Goal: Check status: Check status

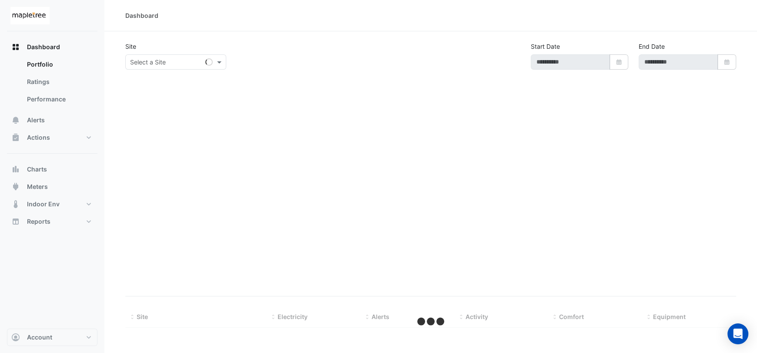
type input "**********"
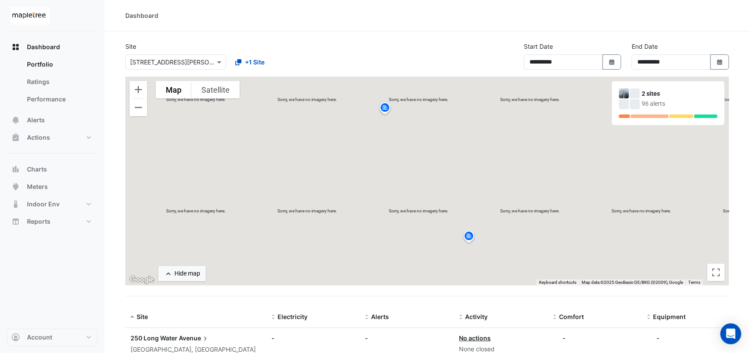
click at [391, 42] on div "**********" at bounding box center [427, 59] width 615 height 35
click at [474, 61] on div "**********" at bounding box center [427, 59] width 615 height 35
click at [70, 47] on button "Dashboard" at bounding box center [52, 46] width 91 height 17
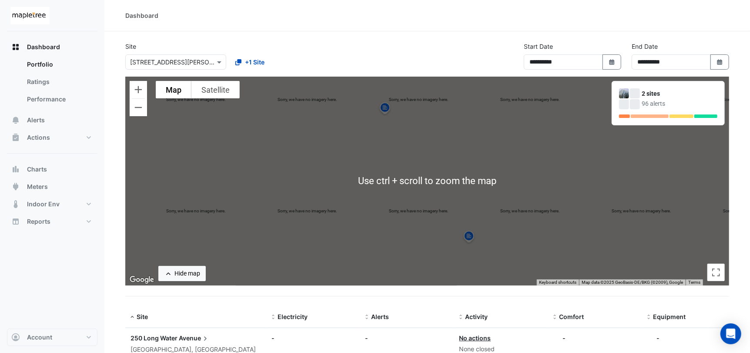
scroll to position [90, 0]
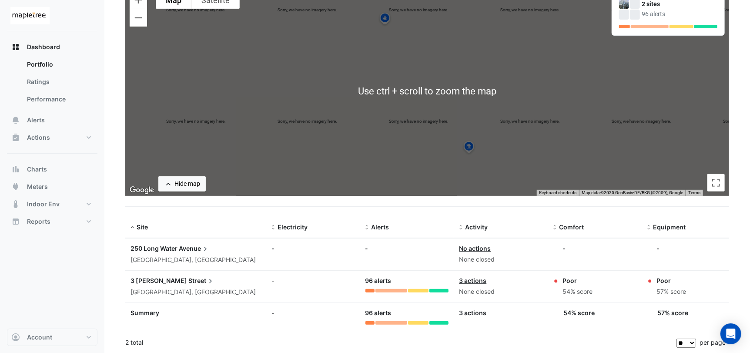
click at [188, 281] on span "Street" at bounding box center [201, 281] width 27 height 10
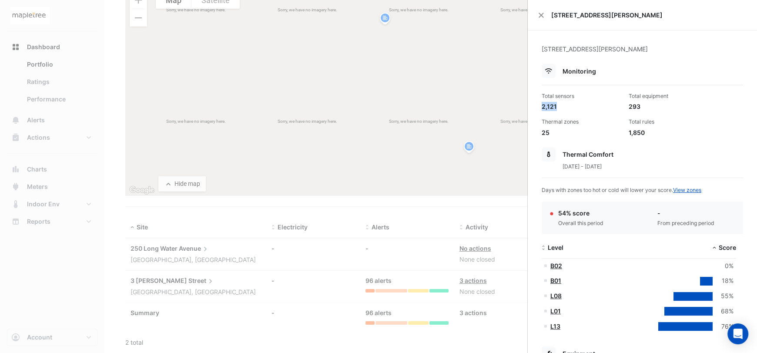
drag, startPoint x: 539, startPoint y: 108, endPoint x: 569, endPoint y: 108, distance: 29.6
click at [569, 108] on div "Total sensors 2,121" at bounding box center [581, 101] width 87 height 19
drag, startPoint x: 623, startPoint y: 108, endPoint x: 652, endPoint y: 109, distance: 29.2
click at [652, 109] on div "Total equipment 293" at bounding box center [669, 101] width 87 height 19
drag, startPoint x: 627, startPoint y: 133, endPoint x: 653, endPoint y: 132, distance: 25.3
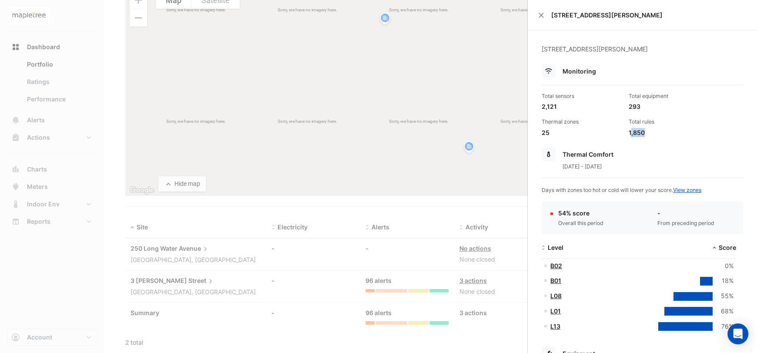
click at [653, 132] on div "1,850" at bounding box center [669, 132] width 80 height 9
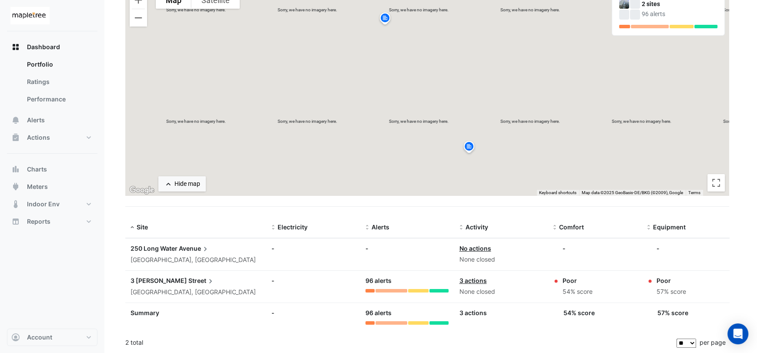
click at [33, 137] on ngb-offcanvas-backdrop at bounding box center [378, 176] width 757 height 353
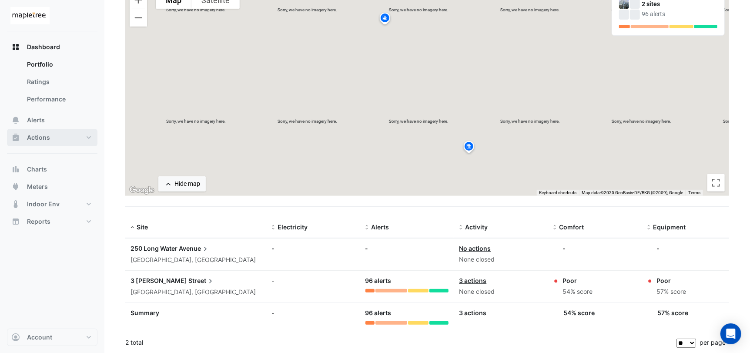
click at [58, 140] on button "Actions" at bounding box center [52, 137] width 91 height 17
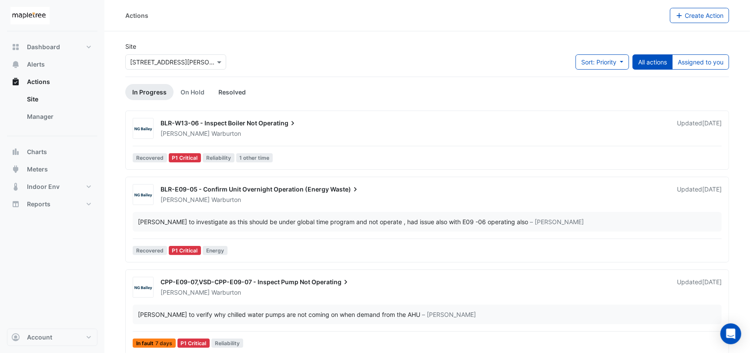
click at [239, 94] on link "Resolved" at bounding box center [232, 92] width 41 height 16
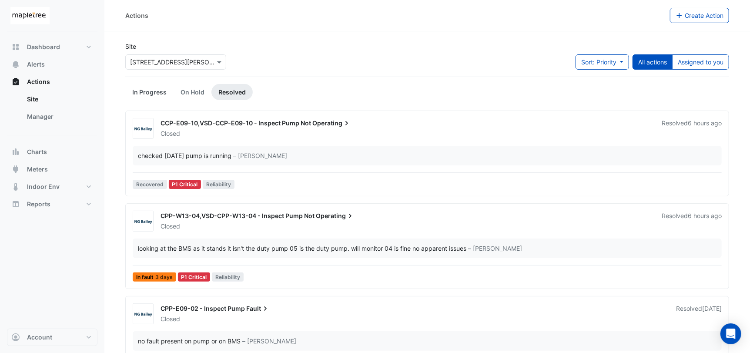
click at [146, 94] on link "In Progress" at bounding box center [149, 92] width 48 height 16
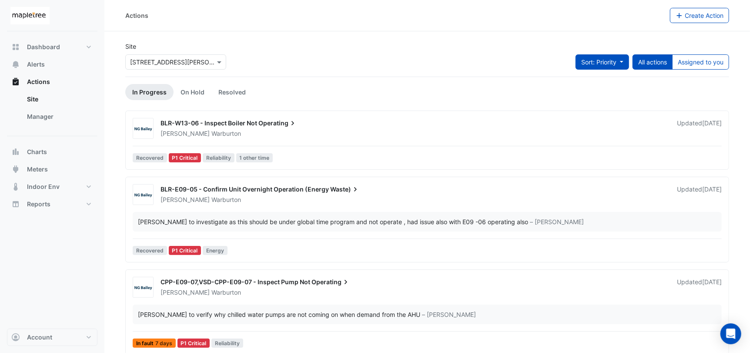
click at [627, 64] on button "Sort: Priority" at bounding box center [603, 61] width 54 height 15
click at [602, 81] on li "Priority" at bounding box center [593, 80] width 69 height 13
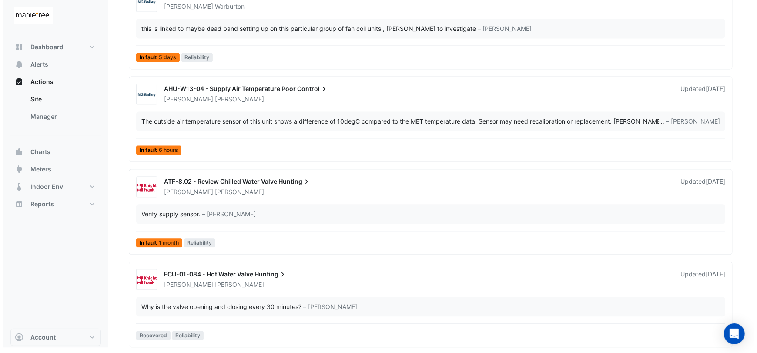
scroll to position [1068, 0]
click at [248, 276] on span "FCU-01-084 - Hot Water Valve" at bounding box center [205, 273] width 89 height 7
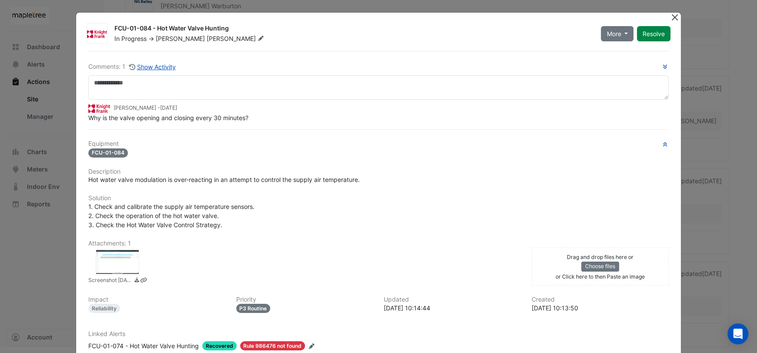
click at [673, 18] on button "Close" at bounding box center [674, 17] width 9 height 9
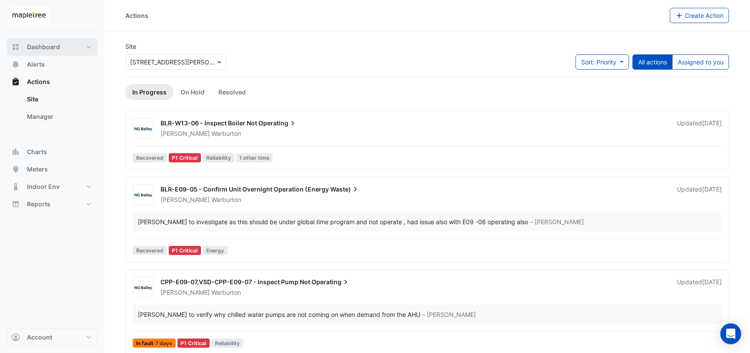
click at [32, 46] on span "Dashboard" at bounding box center [43, 47] width 33 height 9
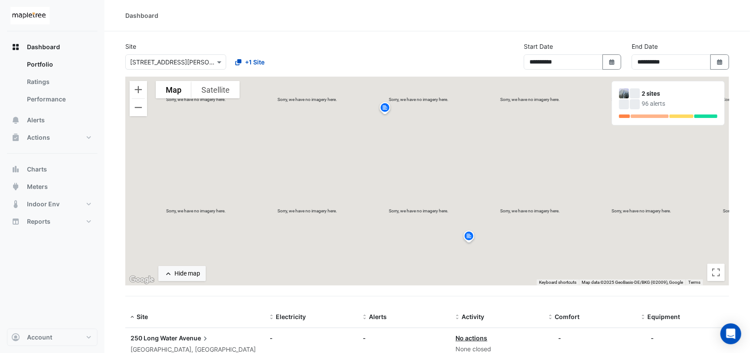
click at [386, 108] on img at bounding box center [385, 108] width 14 height 15
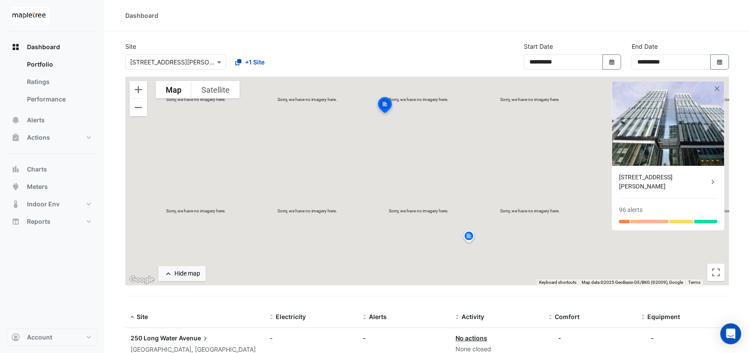
click at [653, 178] on div "3 Hardman Street" at bounding box center [664, 182] width 90 height 18
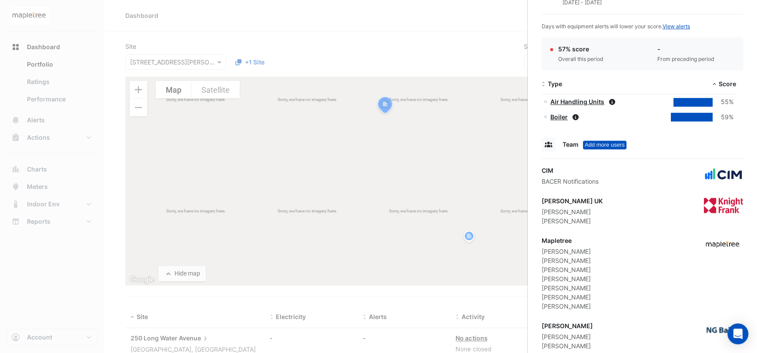
scroll to position [384, 0]
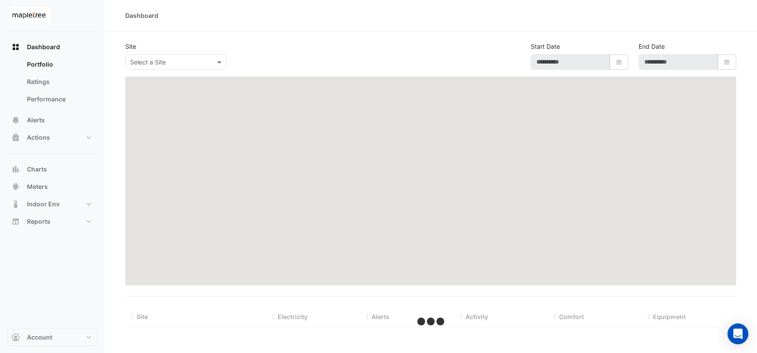
type input "**********"
